Goal: Transaction & Acquisition: Book appointment/travel/reservation

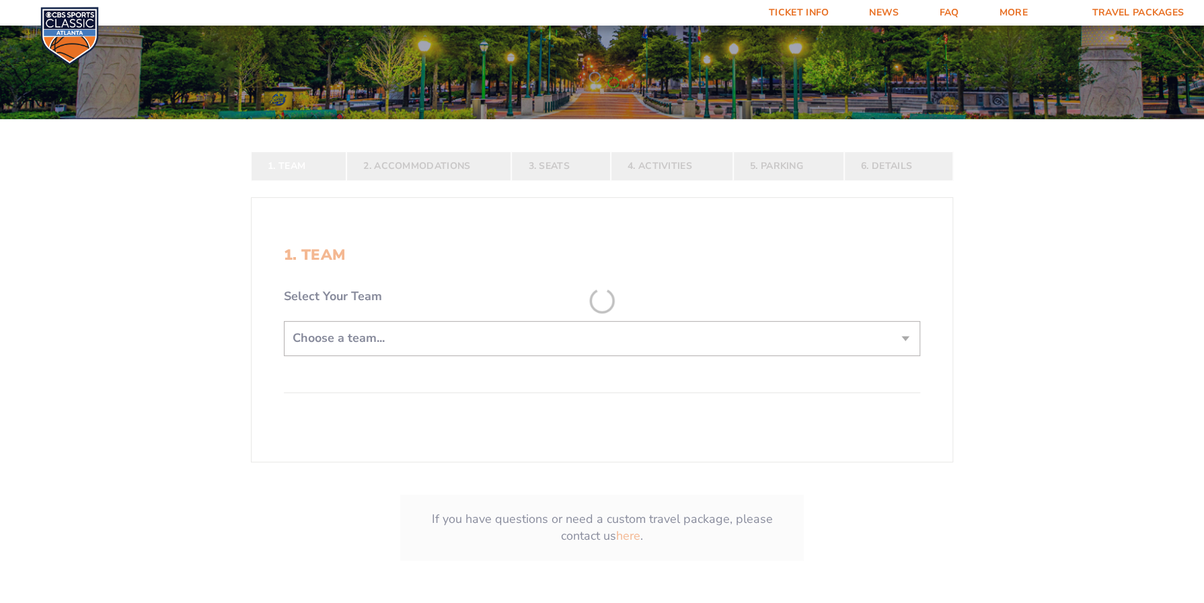
scroll to position [202, 0]
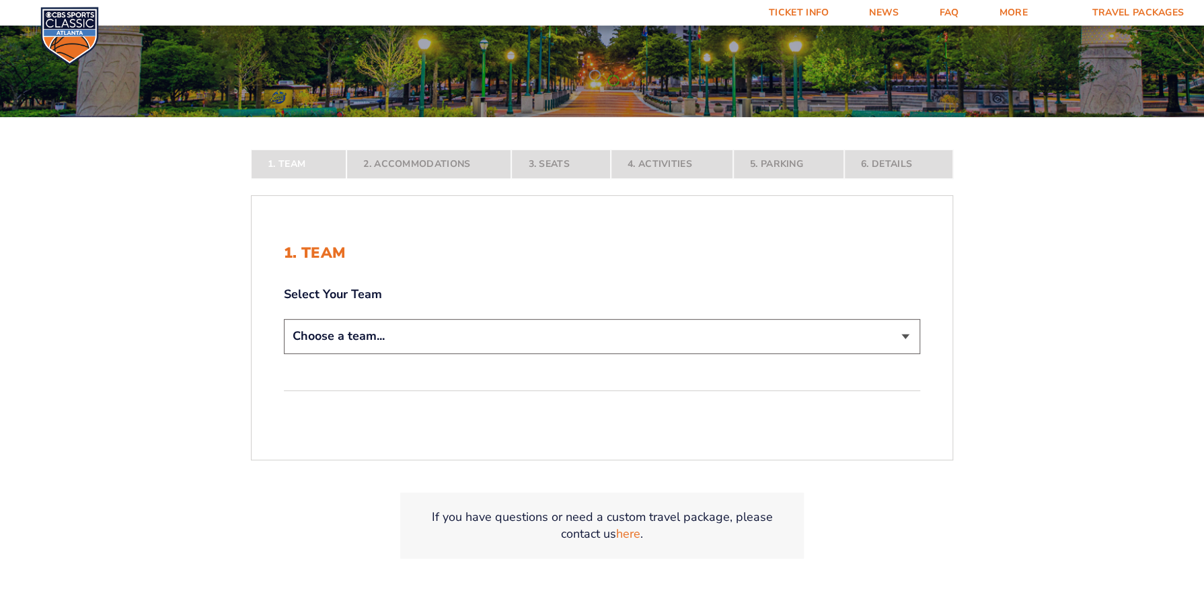
click at [335, 332] on select "Choose a team... [US_STATE] Wildcats [US_STATE] State Buckeyes [US_STATE] Tar H…" at bounding box center [602, 336] width 636 height 34
select select "12956"
click at [284, 353] on select "Choose a team... [US_STATE] Wildcats [US_STATE] State Buckeyes [US_STATE] Tar H…" at bounding box center [602, 336] width 636 height 34
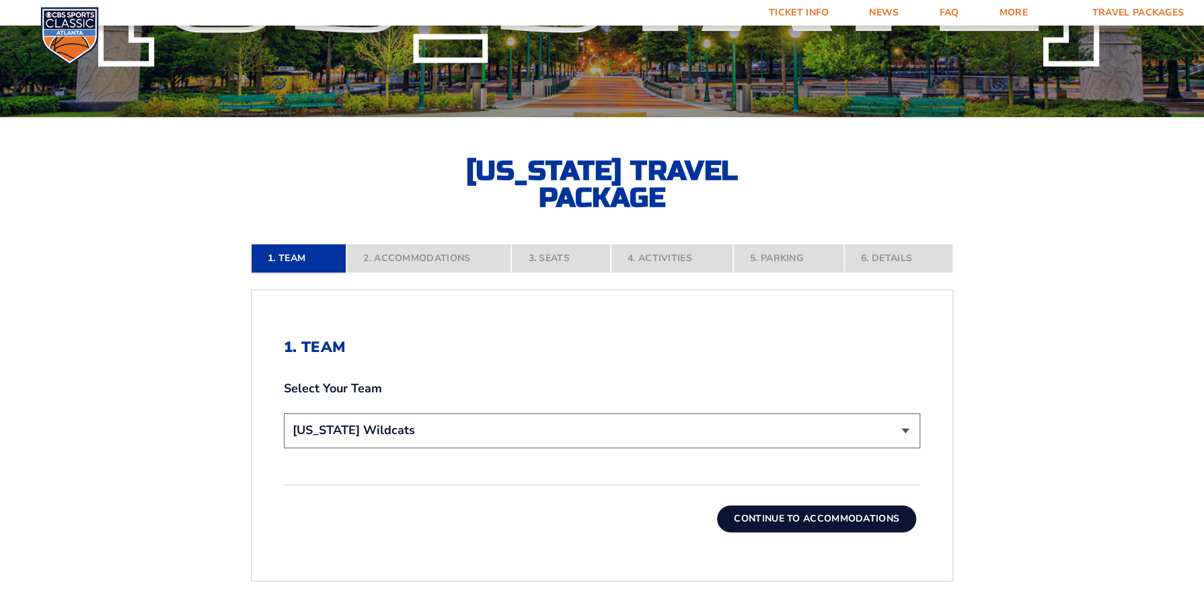
click at [794, 525] on button "Continue To Accommodations" at bounding box center [816, 518] width 199 height 27
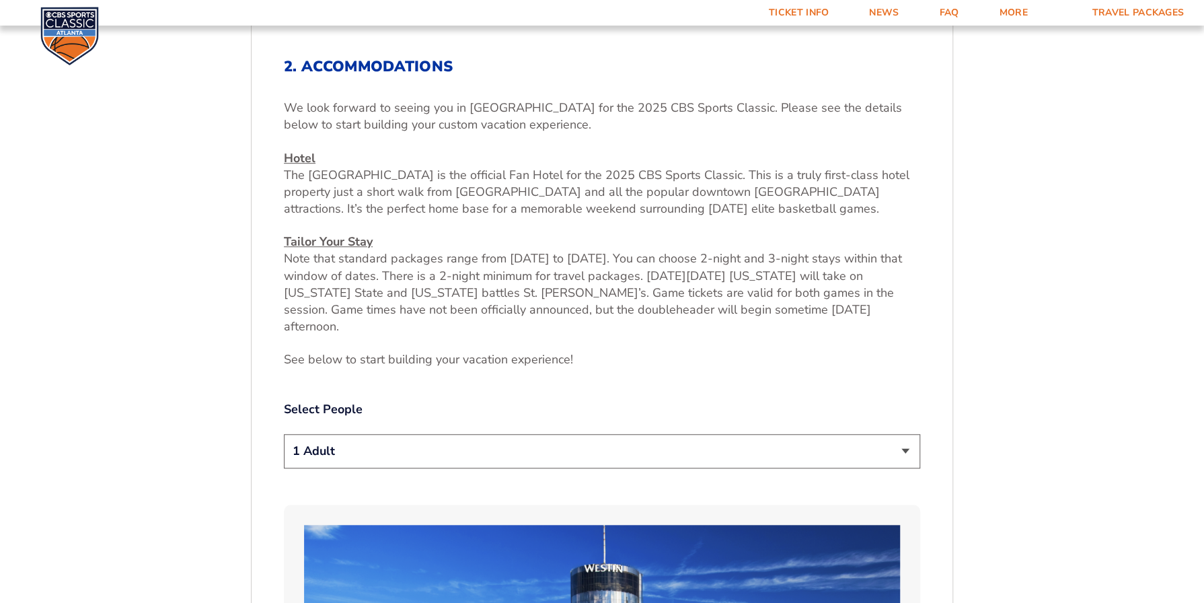
scroll to position [554, 0]
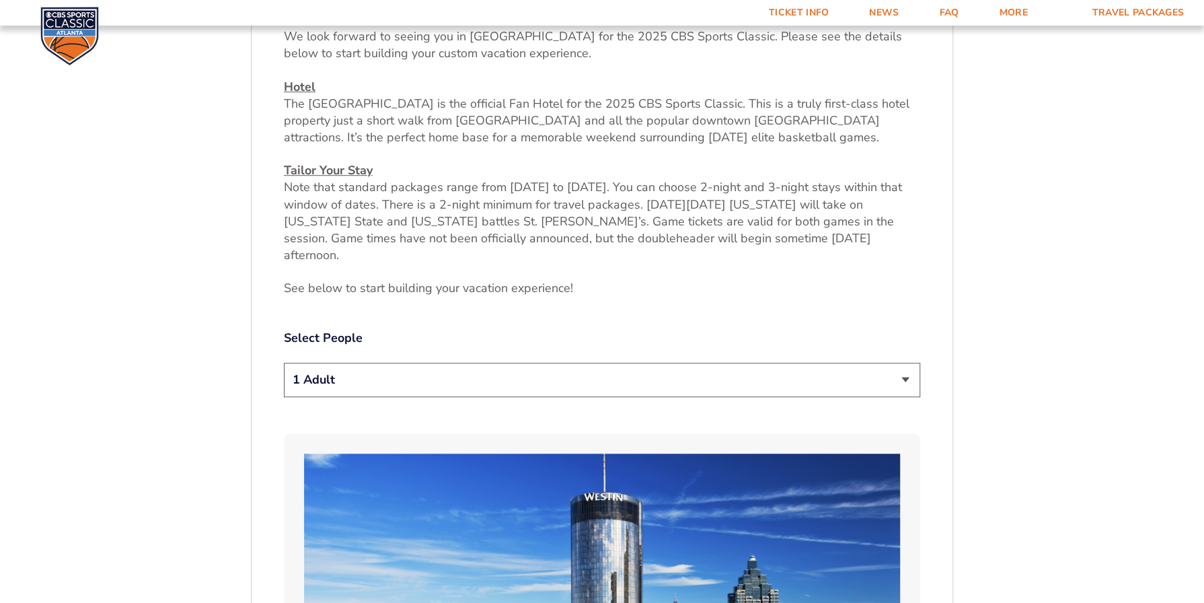
click at [905, 363] on select "1 Adult 2 Adults 3 Adults 4 Adults 2 Adults + 1 Child 2 Adults + 2 Children 2 A…" at bounding box center [602, 380] width 636 height 34
select select "4 Adults"
click at [284, 363] on select "1 Adult 2 Adults 3 Adults 4 Adults 2 Adults + 1 Child 2 Adults + 2 Children 2 A…" at bounding box center [602, 380] width 636 height 34
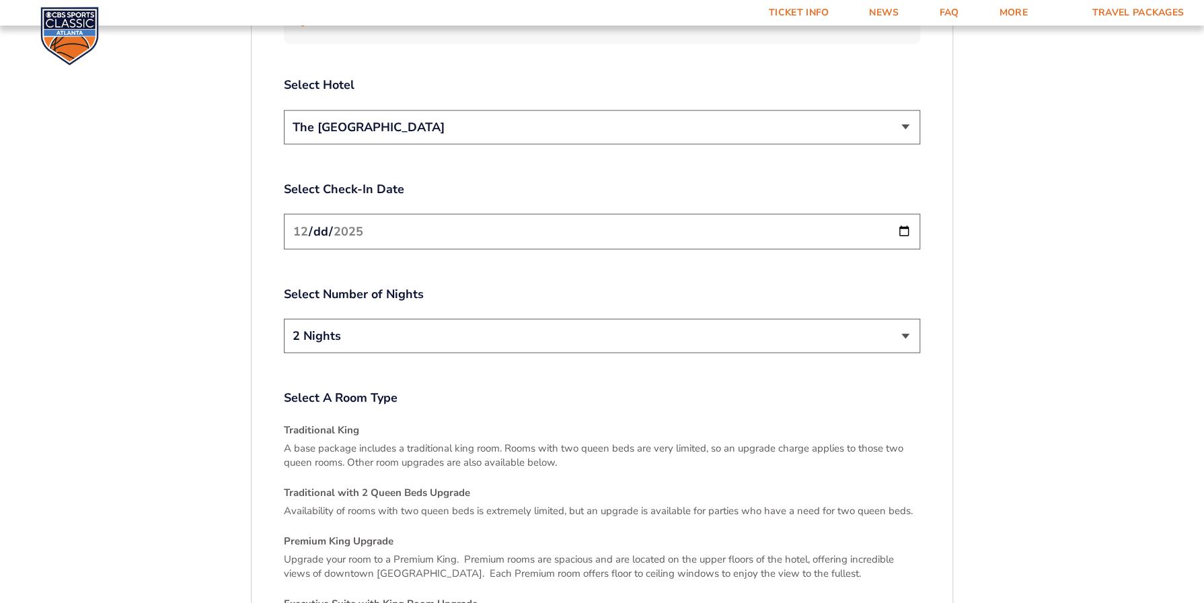
scroll to position [1899, 0]
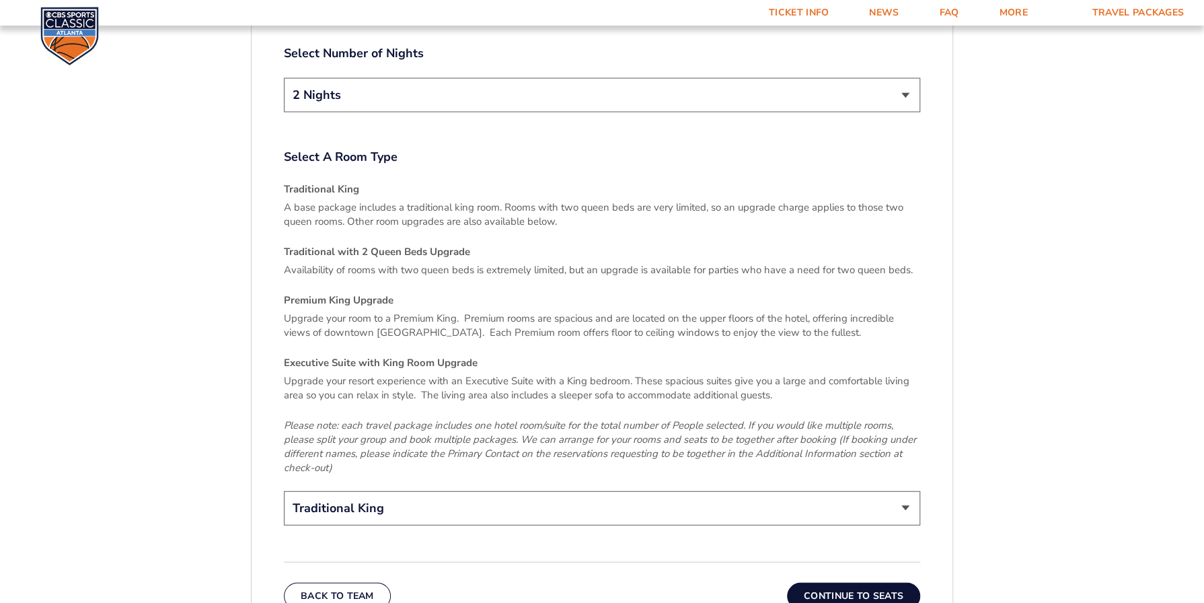
click at [905, 491] on select "Traditional King Traditional with 2 Queen Beds Upgrade (+$45 per night) Premium…" at bounding box center [602, 508] width 636 height 34
select select "Traditional with 2 Queen Beds Upgrade"
click at [284, 491] on select "Traditional King Traditional with 2 Queen Beds Upgrade (+$45 per night) Premium…" at bounding box center [602, 508] width 636 height 34
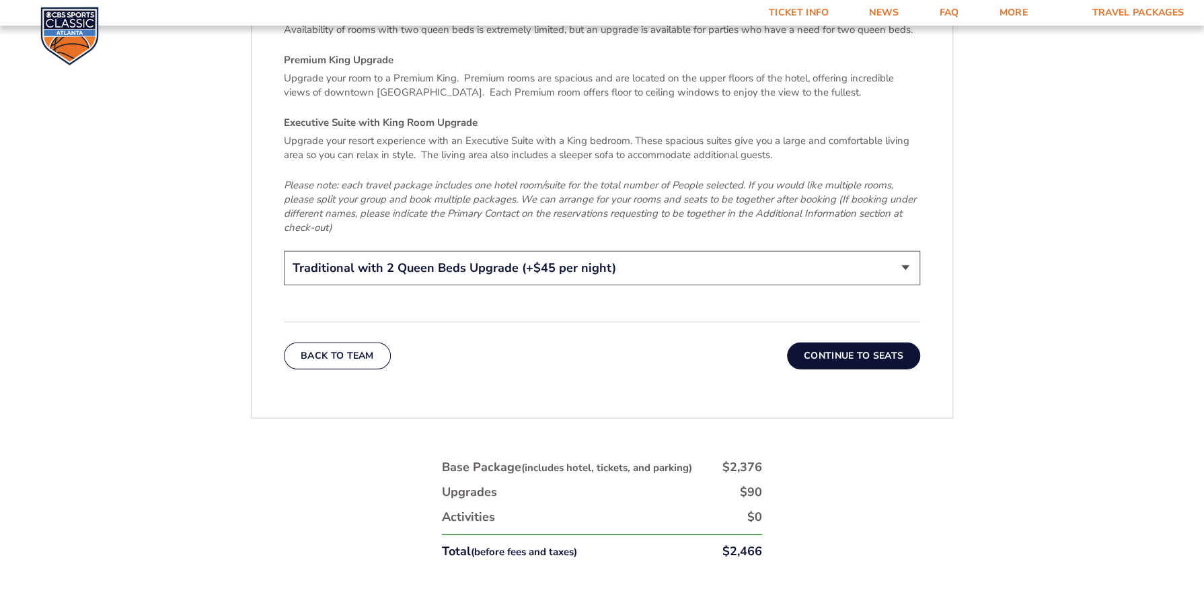
scroll to position [2168, 0]
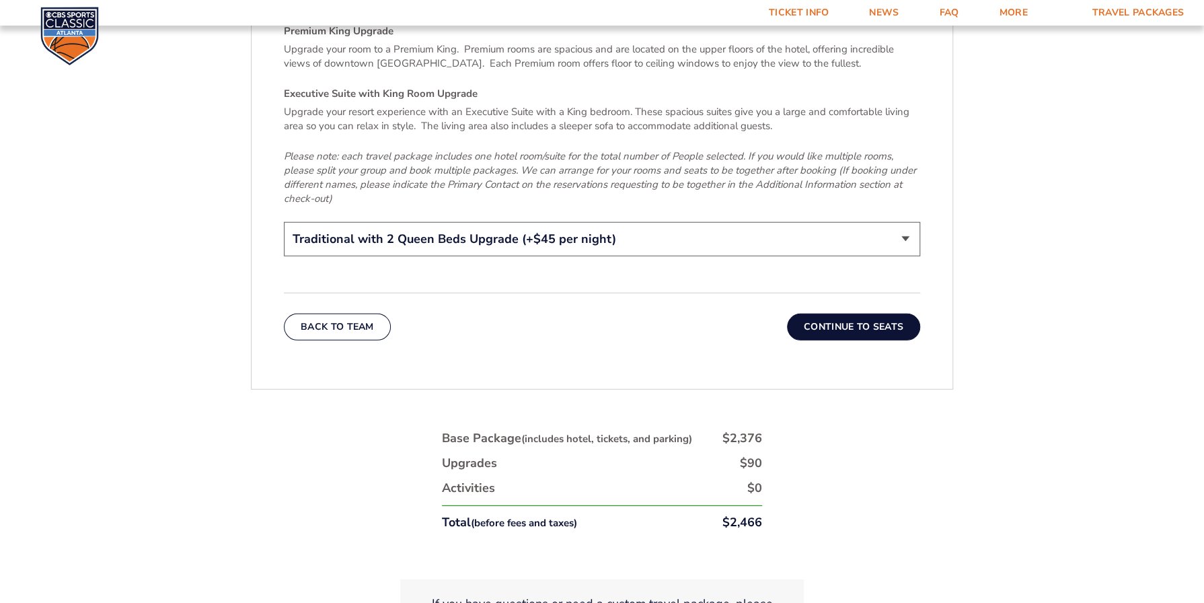
click at [838, 313] on button "Continue To Seats" at bounding box center [853, 326] width 133 height 27
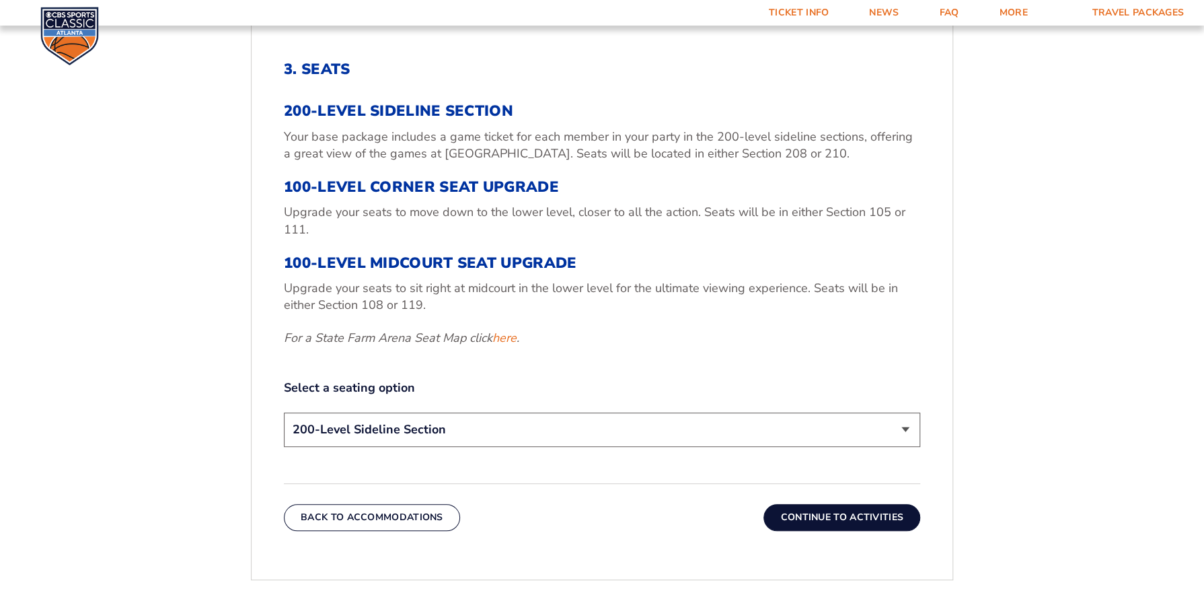
scroll to position [486, 0]
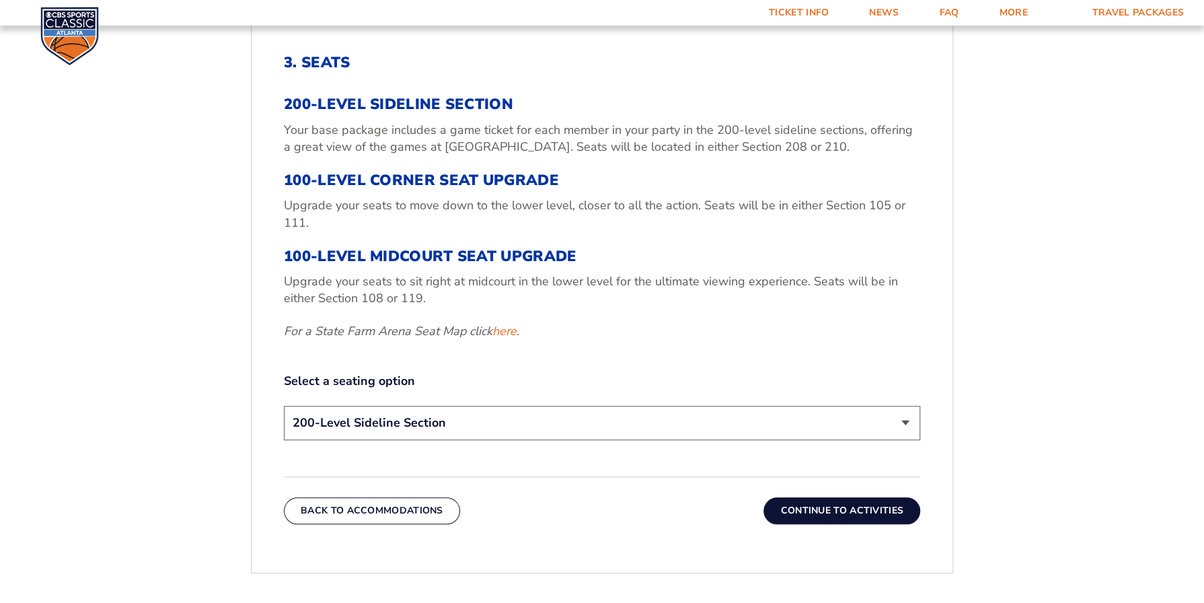
click at [904, 422] on select "200-Level Sideline Section 100-Level Corner Seat Upgrade (+$120 per person) 100…" at bounding box center [602, 423] width 636 height 34
select select "100-Level Corner Seat Upgrade"
click at [284, 406] on select "200-Level Sideline Section 100-Level Corner Seat Upgrade (+$120 per person) 100…" at bounding box center [602, 423] width 636 height 34
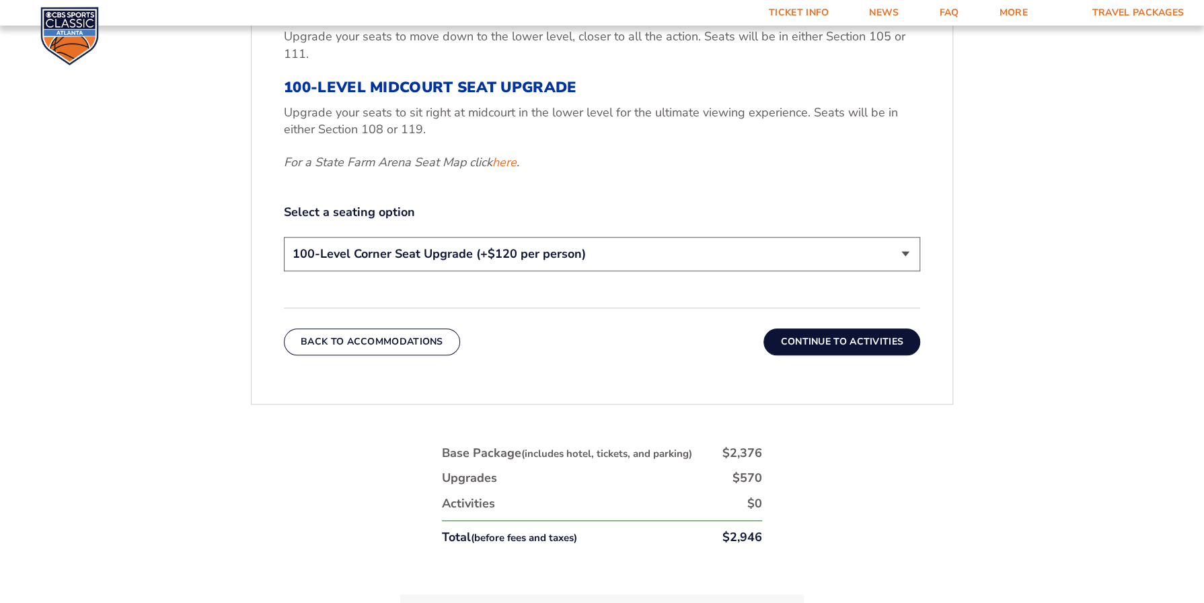
scroll to position [688, 0]
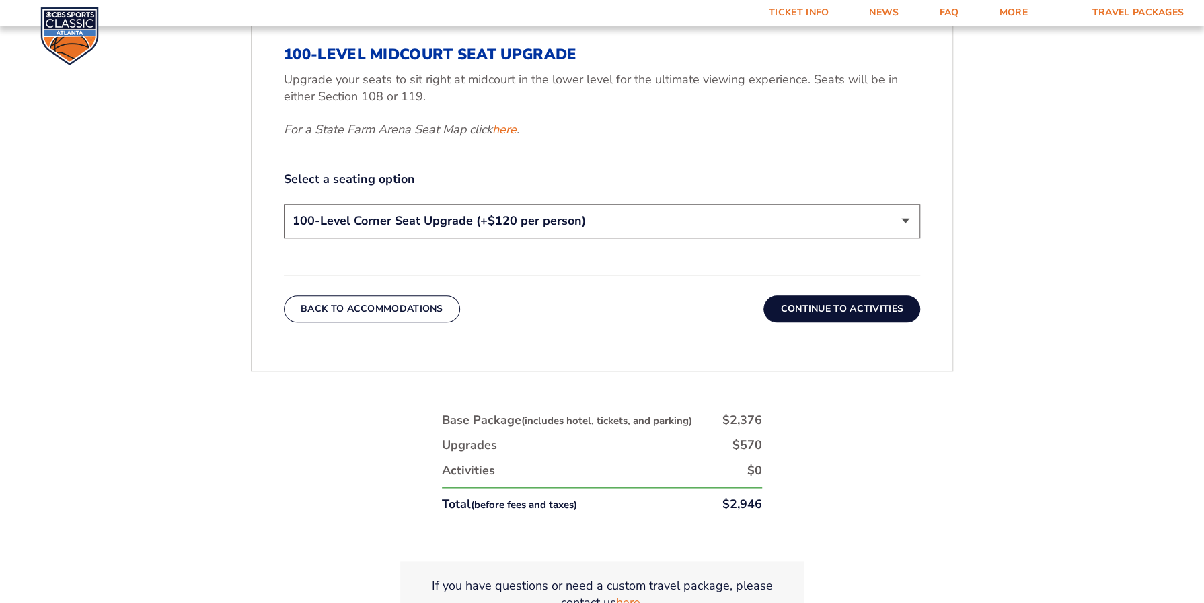
click at [891, 309] on button "Continue To Activities" at bounding box center [841, 308] width 157 height 27
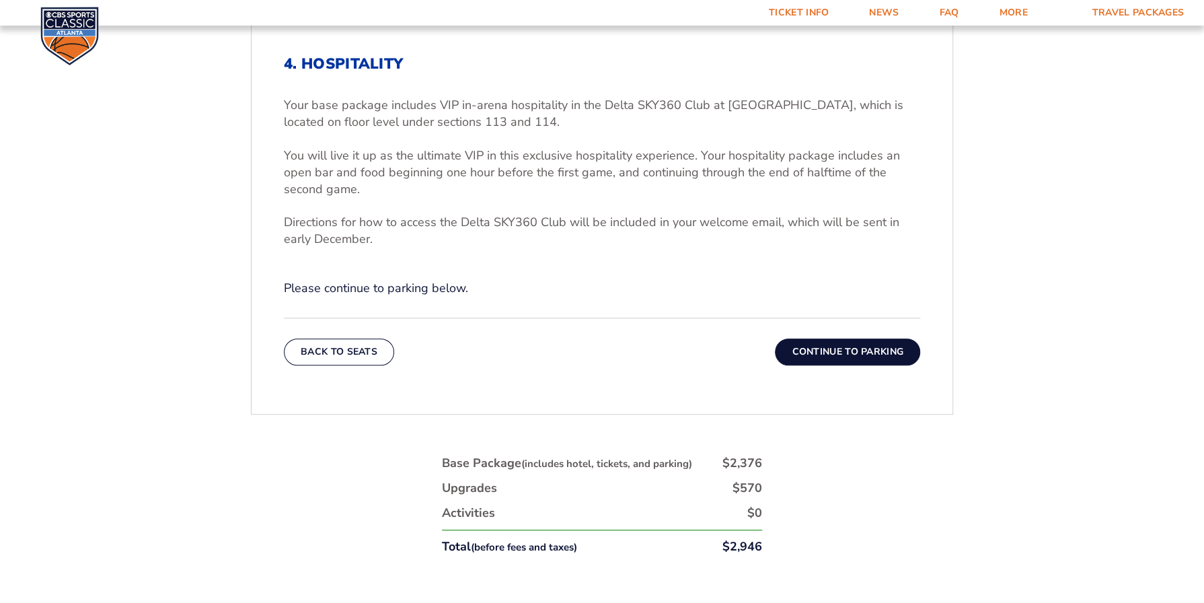
scroll to position [486, 0]
click at [846, 349] on button "Continue To Parking" at bounding box center [847, 350] width 145 height 27
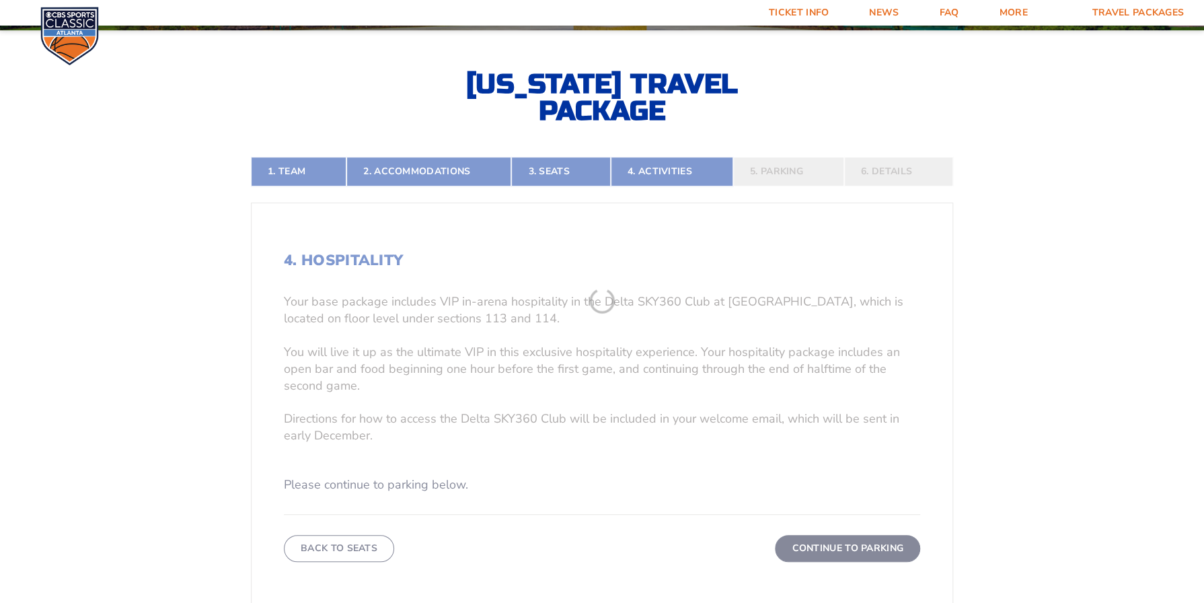
scroll to position [285, 0]
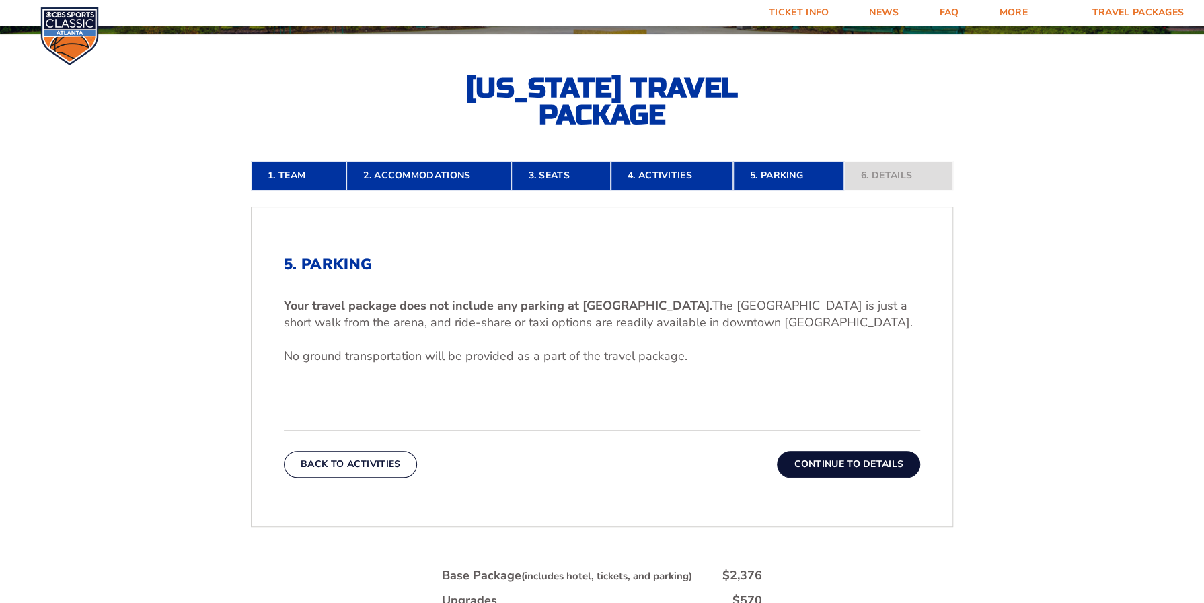
click at [880, 460] on button "Continue To Details" at bounding box center [848, 464] width 143 height 27
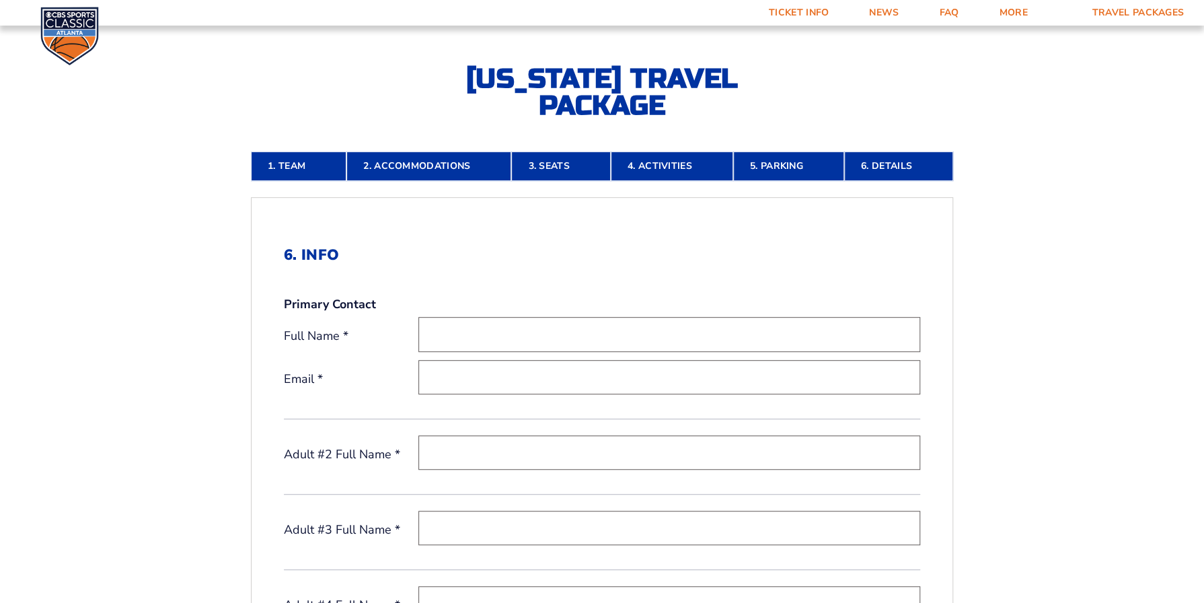
scroll to position [352, 0]
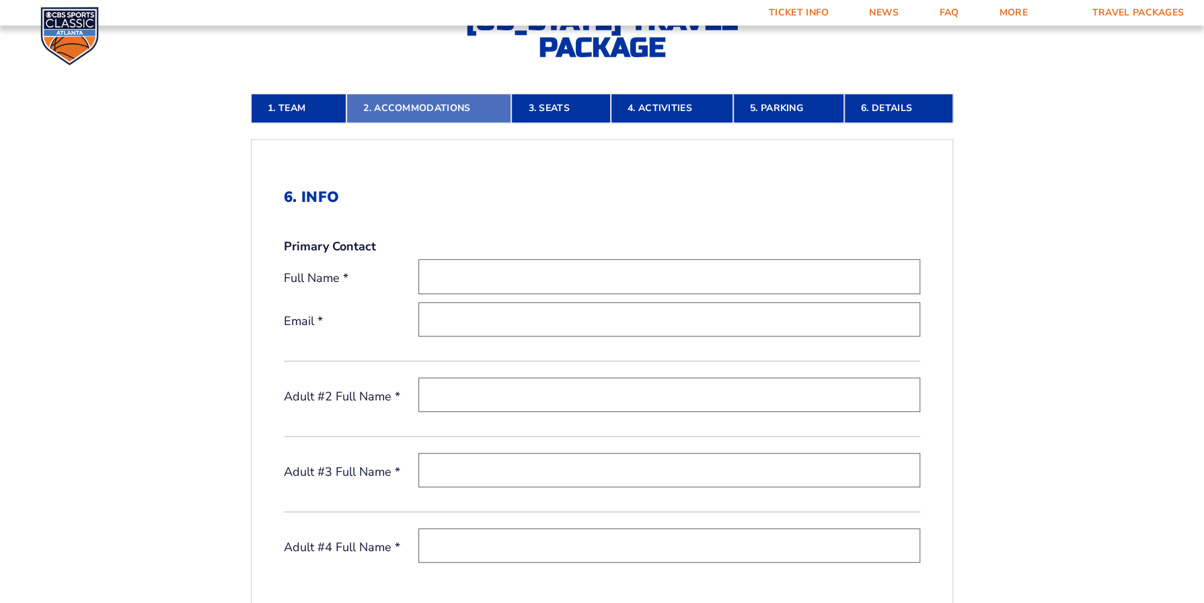
click at [428, 107] on link "2. Accommodations" at bounding box center [428, 108] width 165 height 30
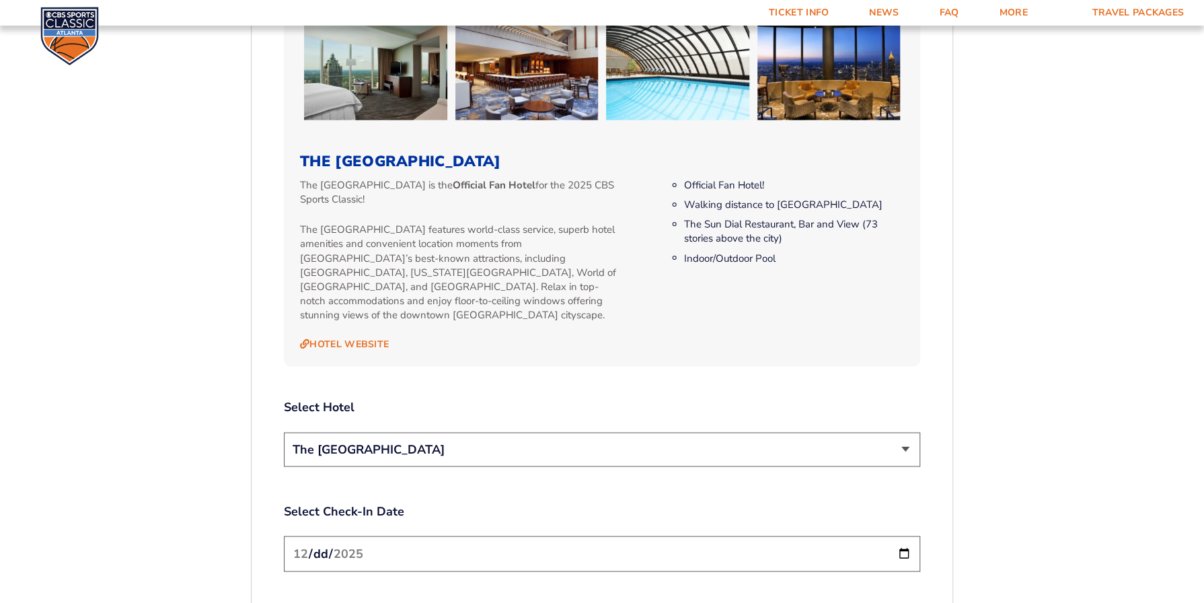
scroll to position [1361, 0]
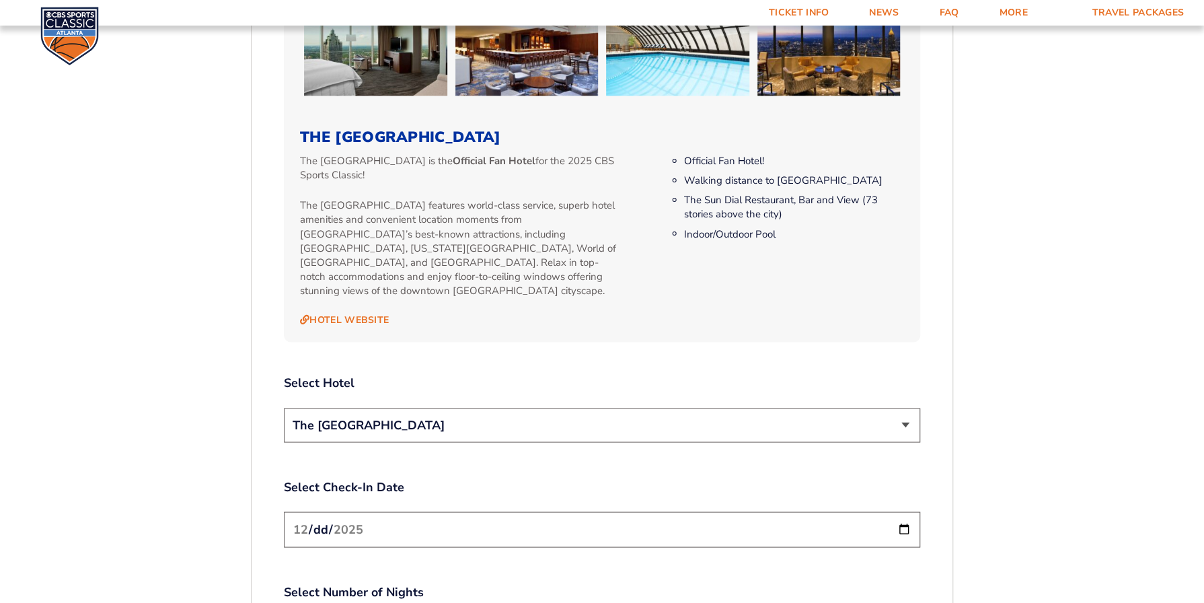
click at [907, 408] on select "The [GEOGRAPHIC_DATA]" at bounding box center [602, 425] width 636 height 34
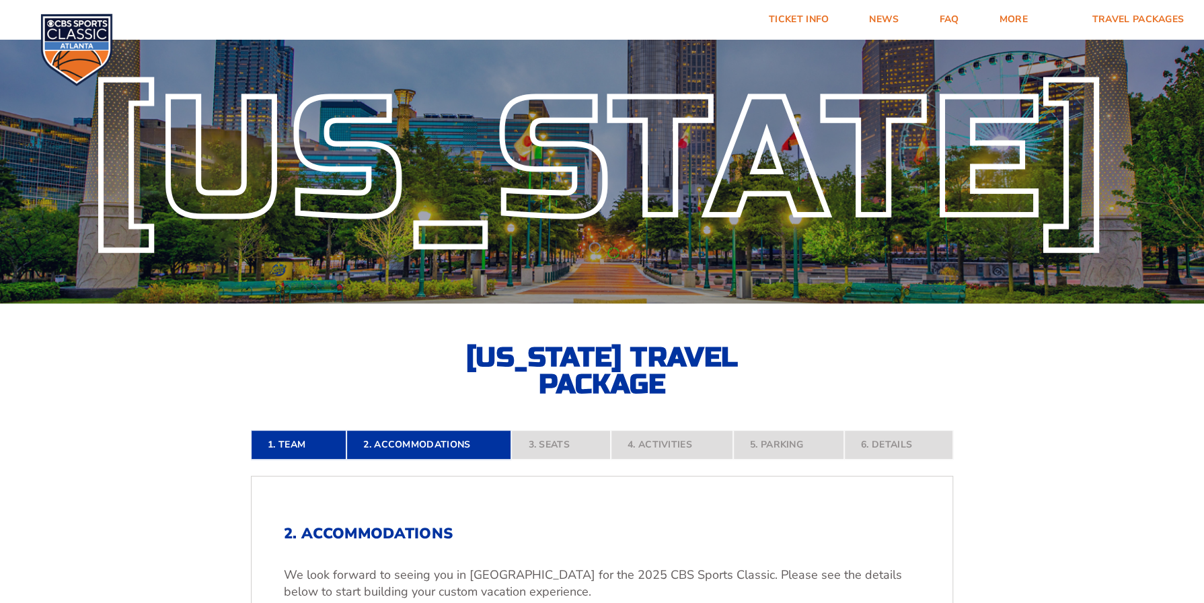
scroll to position [419, 0]
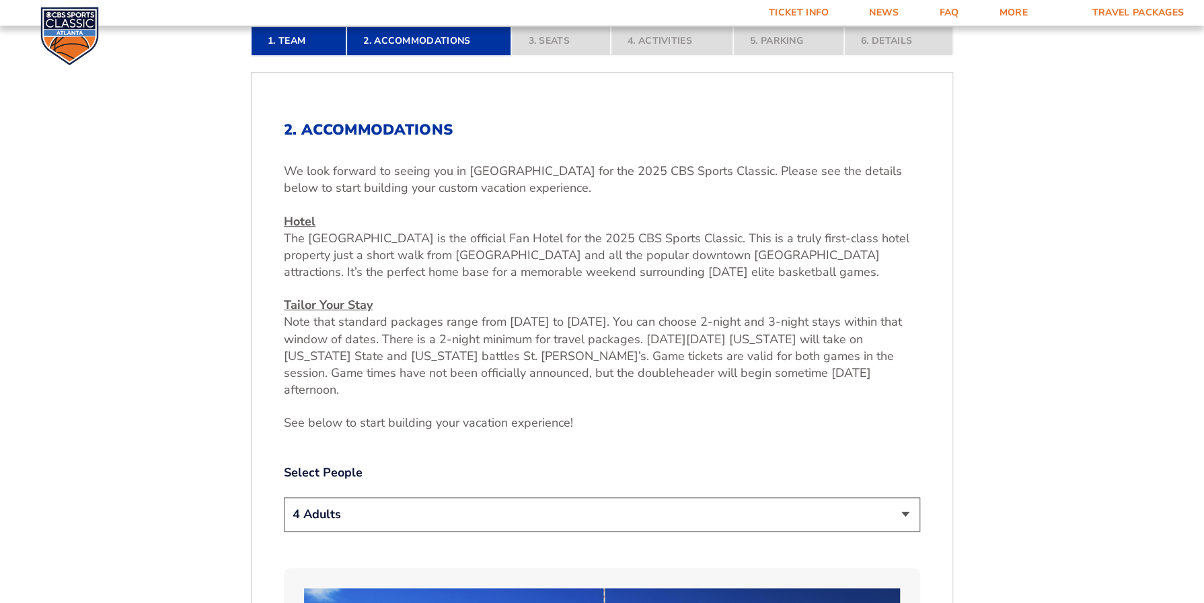
click at [905, 497] on select "1 Adult 2 Adults 3 Adults 4 Adults 2 Adults + 1 Child 2 Adults + 2 Children 2 A…" at bounding box center [602, 514] width 636 height 34
select select "2 Adults"
click at [284, 497] on select "1 Adult 2 Adults 3 Adults 4 Adults 2 Adults + 1 Child 2 Adults + 2 Children 2 A…" at bounding box center [602, 514] width 636 height 34
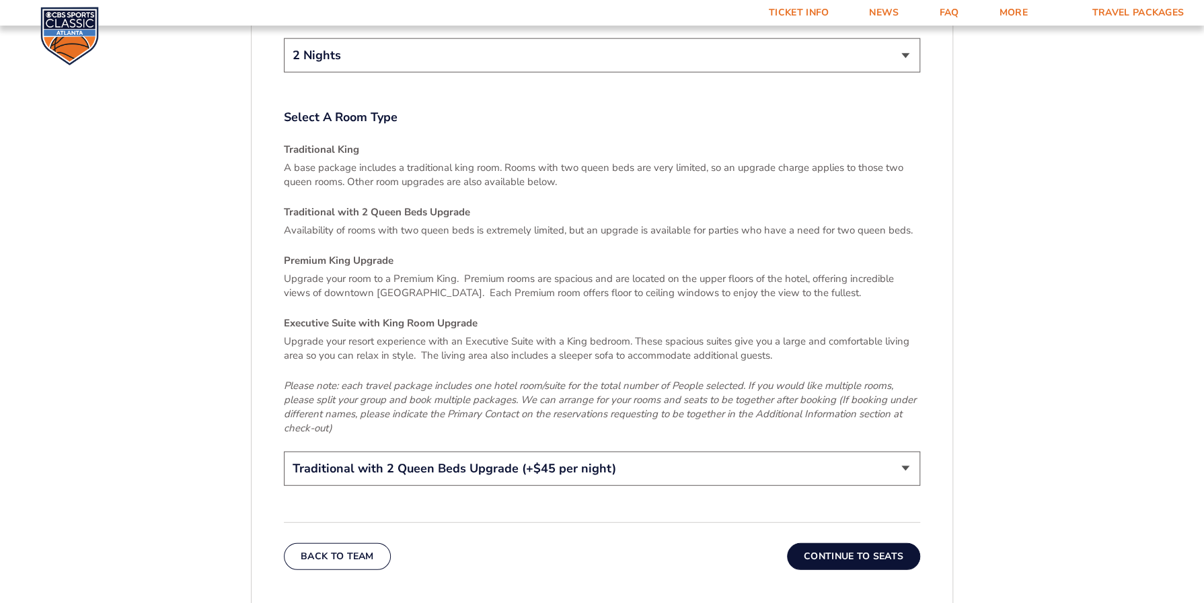
scroll to position [1966, 0]
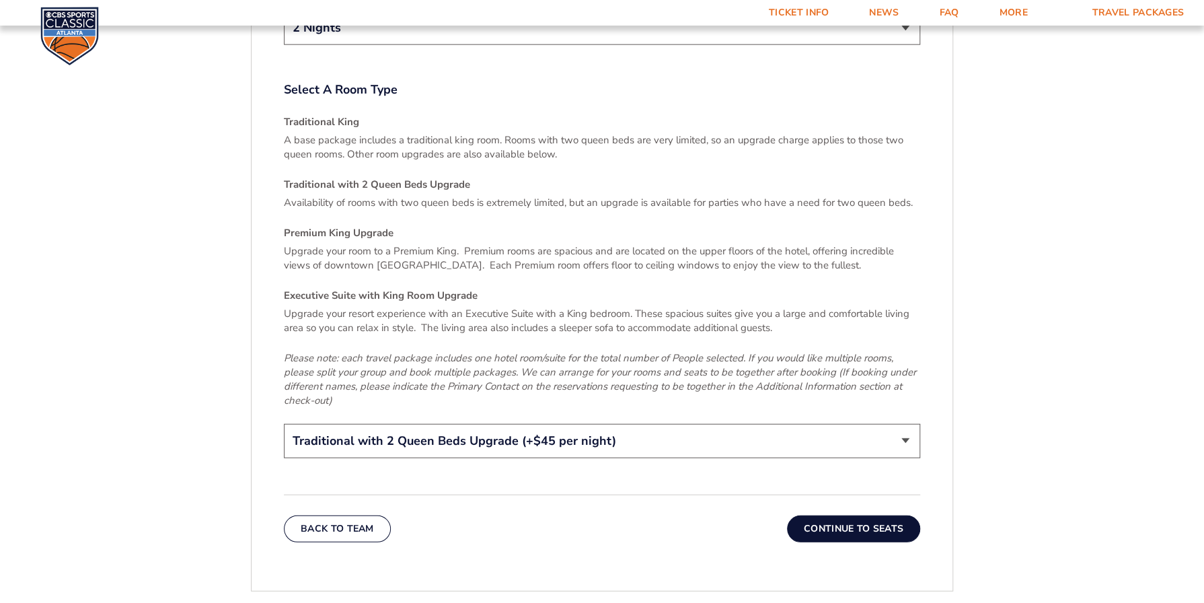
click at [834, 515] on button "Continue To Seats" at bounding box center [853, 528] width 133 height 27
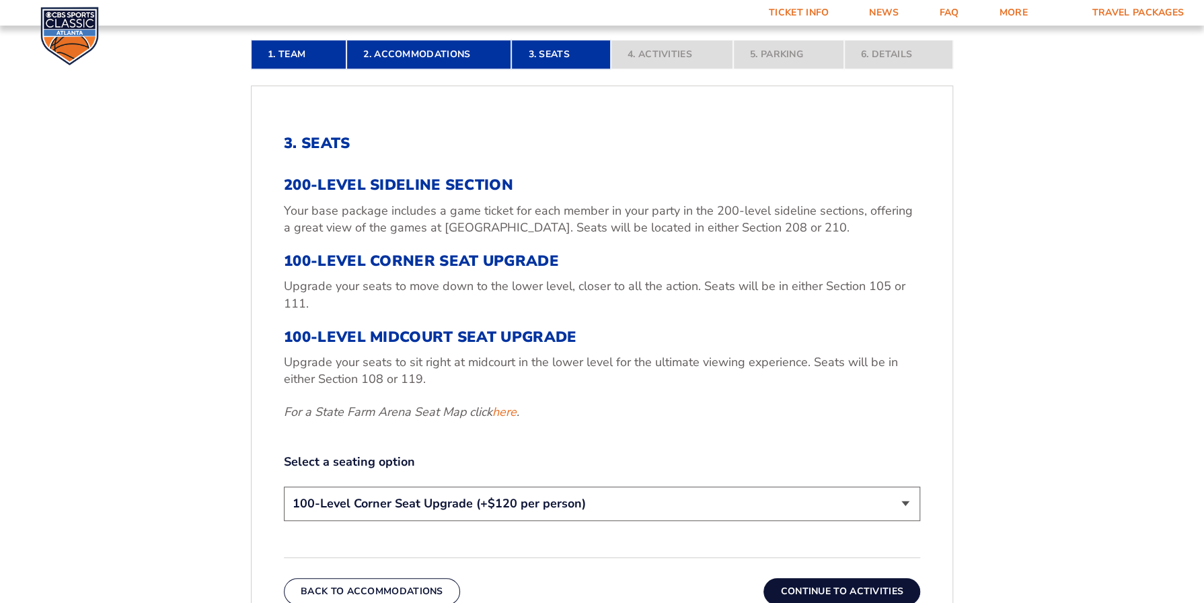
scroll to position [486, 0]
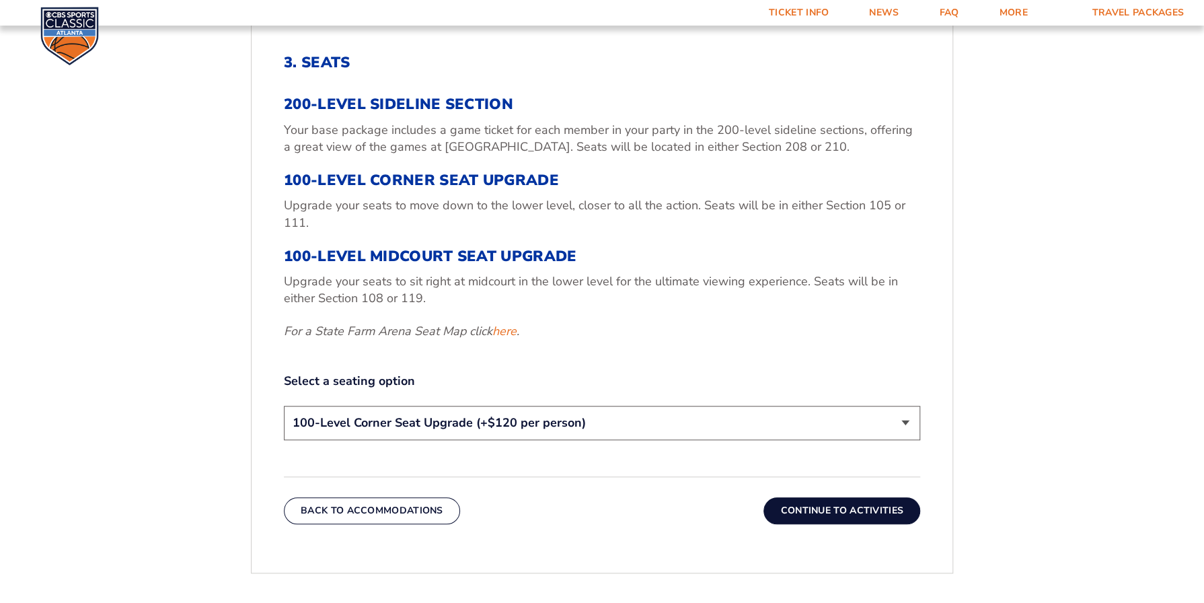
click at [905, 421] on select "200-Level Sideline Section 100-Level Corner Seat Upgrade (+$120 per person) 100…" at bounding box center [602, 423] width 636 height 34
click at [284, 406] on select "200-Level Sideline Section 100-Level Corner Seat Upgrade (+$120 per person) 100…" at bounding box center [602, 423] width 636 height 34
click at [841, 511] on button "Continue To Activities" at bounding box center [841, 510] width 157 height 27
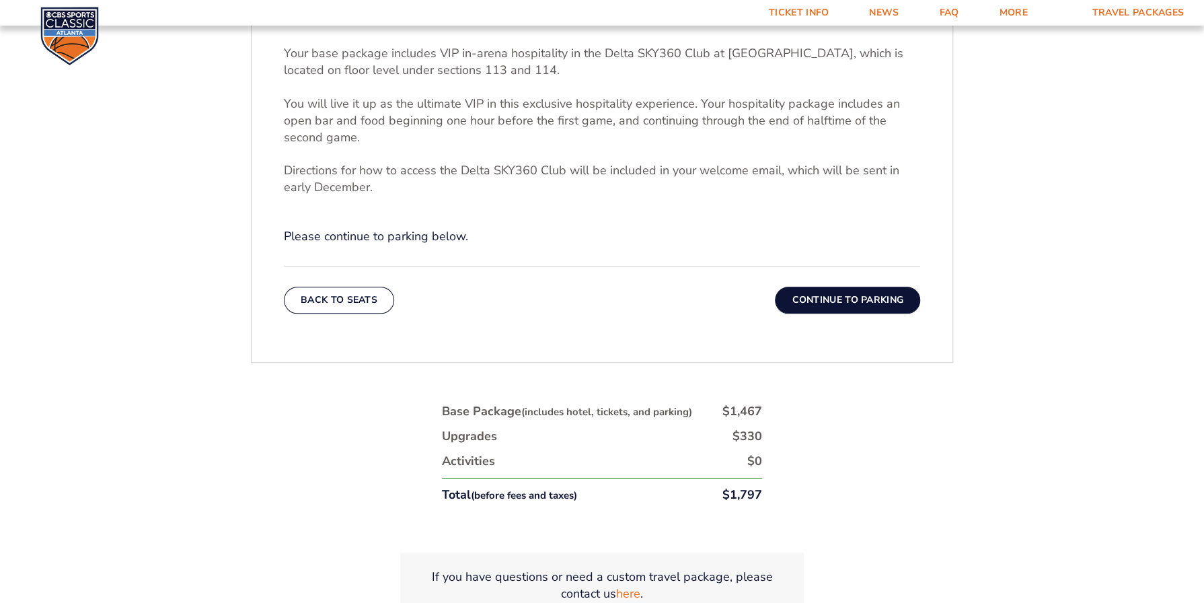
scroll to position [554, 0]
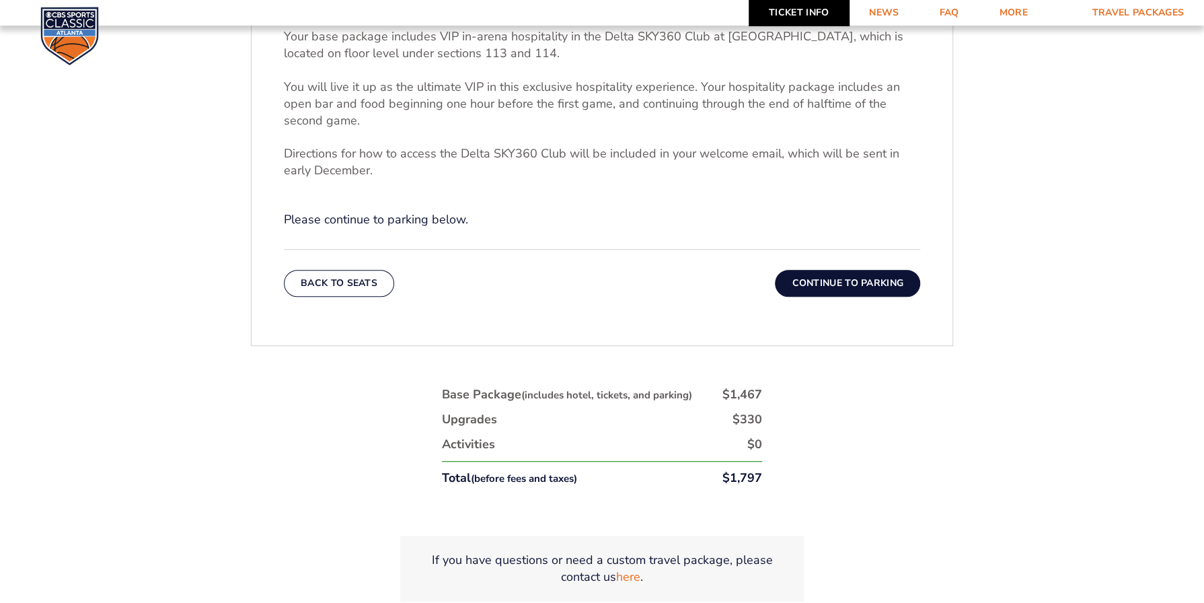
click at [783, 13] on link "Ticket Info" at bounding box center [799, 13] width 100 height 26
